Goal: Contribute content: Add original content to the website for others to see

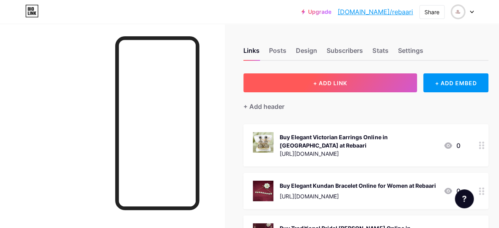
click at [318, 79] on button "+ ADD LINK" at bounding box center [329, 82] width 173 height 19
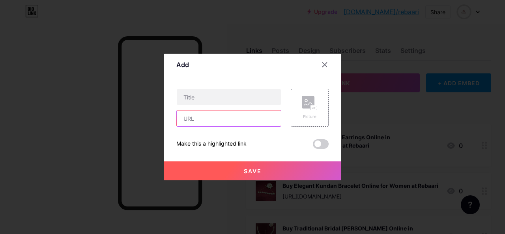
click at [199, 123] on input "text" at bounding box center [229, 118] width 104 height 16
paste input "[URL][DOMAIN_NAME]"
type input "[URL][DOMAIN_NAME]"
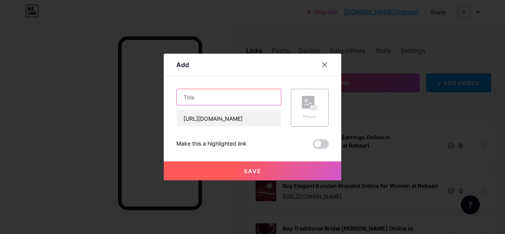
click at [198, 94] on input "text" at bounding box center [229, 97] width 104 height 16
paste input "Trendy 925 Sterling Silver Rings for Women Online"
type input "Shop Trendy 925 Sterling Silver Rings for Women Online"
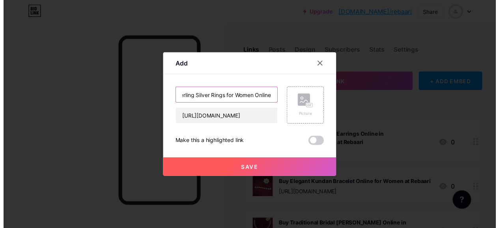
scroll to position [0, 0]
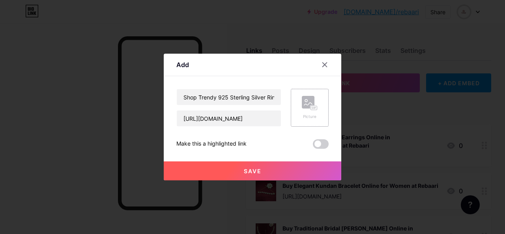
click at [305, 102] on rect at bounding box center [308, 102] width 13 height 13
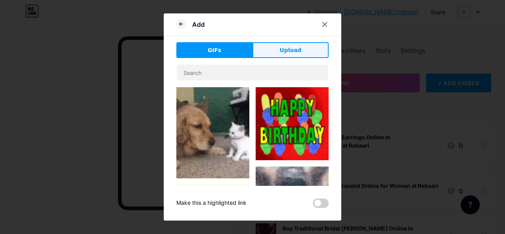
click at [267, 50] on button "Upload" at bounding box center [290, 50] width 76 height 16
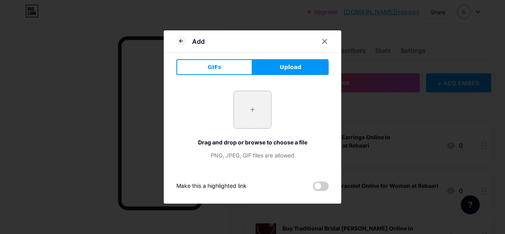
click at [256, 112] on input "file" at bounding box center [252, 109] width 37 height 37
type input "C:\fakepath\Classic Round Cut Diamond 925 Sterling Silver Ring.jpg"
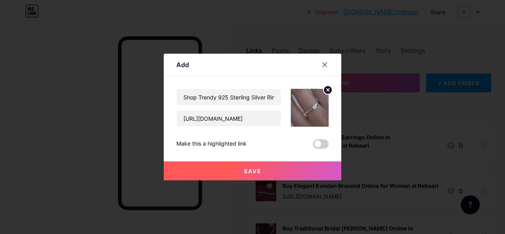
click at [255, 167] on button "Save" at bounding box center [252, 170] width 177 height 19
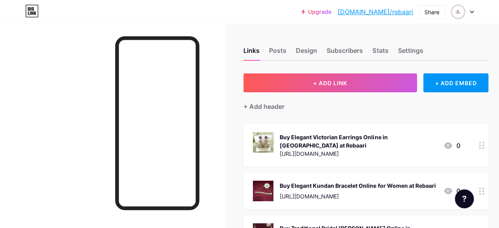
click at [373, 11] on link "[DOMAIN_NAME]/rebaari" at bounding box center [374, 11] width 75 height 9
